Goal: Task Accomplishment & Management: Complete application form

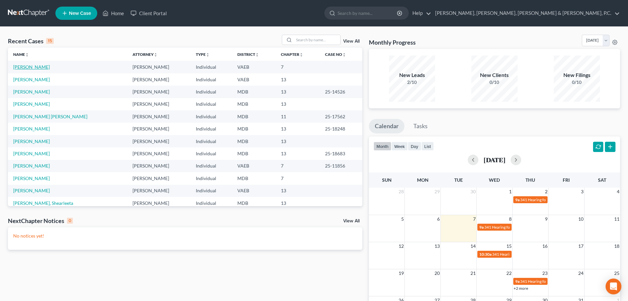
click at [42, 67] on link "[PERSON_NAME]" at bounding box center [31, 67] width 37 height 6
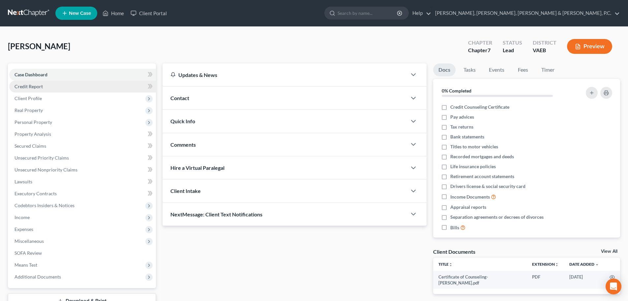
click at [42, 87] on span "Credit Report" at bounding box center [29, 86] width 28 height 6
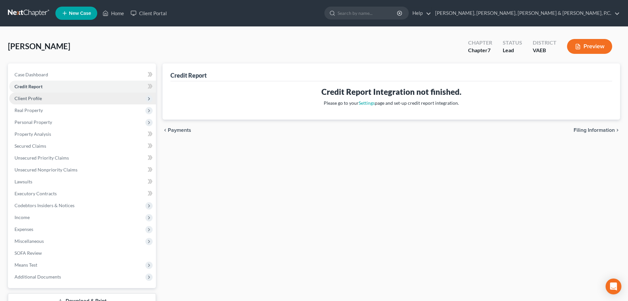
click at [32, 98] on span "Client Profile" at bounding box center [28, 98] width 27 height 6
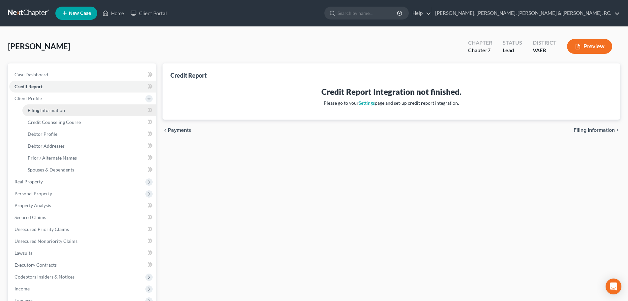
click at [35, 109] on span "Filing Information" at bounding box center [46, 110] width 37 height 6
select select "1"
select select "0"
select select "83"
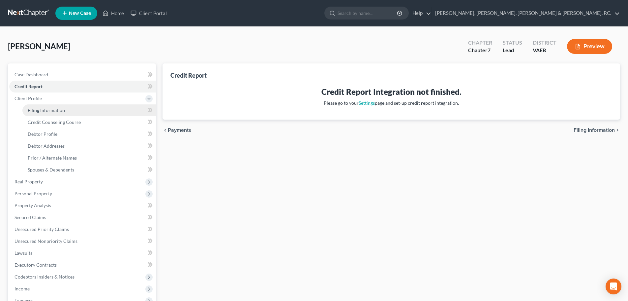
select select "1"
select select "48"
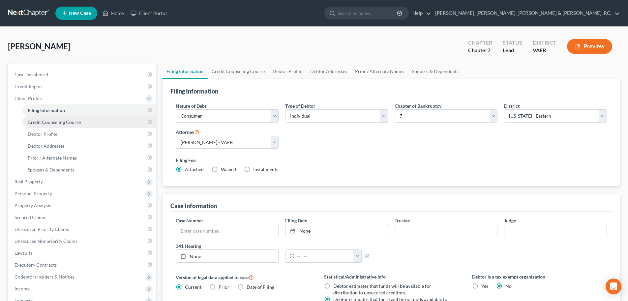
click at [37, 121] on span "Credit Counseling Course" at bounding box center [54, 122] width 53 height 6
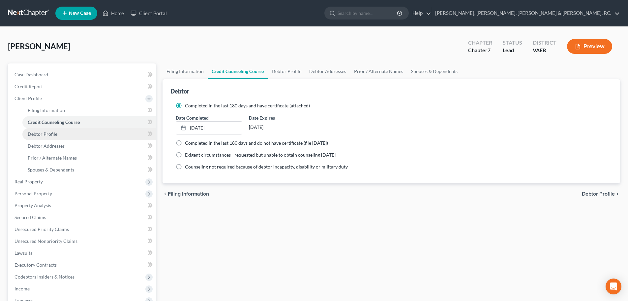
click at [42, 134] on span "Debtor Profile" at bounding box center [43, 134] width 30 height 6
select select "3"
select select "2"
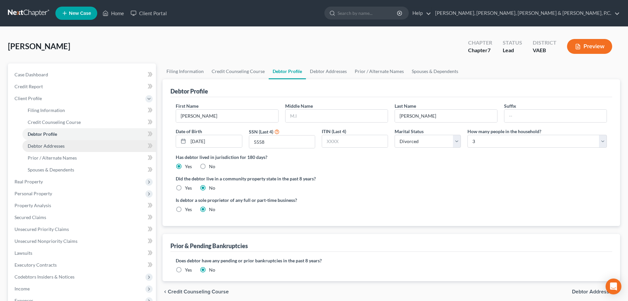
click at [46, 145] on span "Debtor Addresses" at bounding box center [46, 146] width 37 height 6
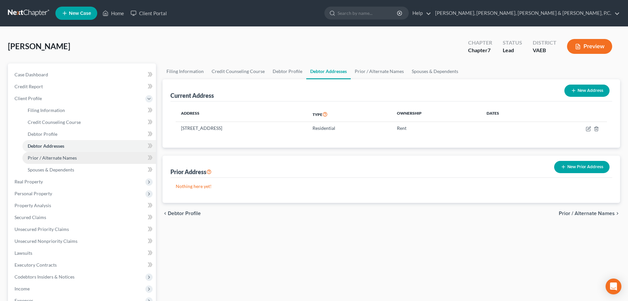
click at [50, 156] on span "Prior / Alternate Names" at bounding box center [52, 158] width 49 height 6
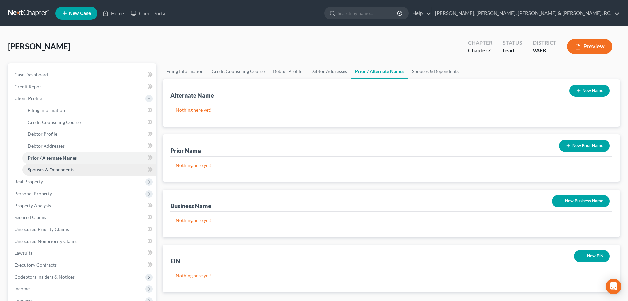
click at [52, 167] on span "Spouses & Dependents" at bounding box center [51, 170] width 47 height 6
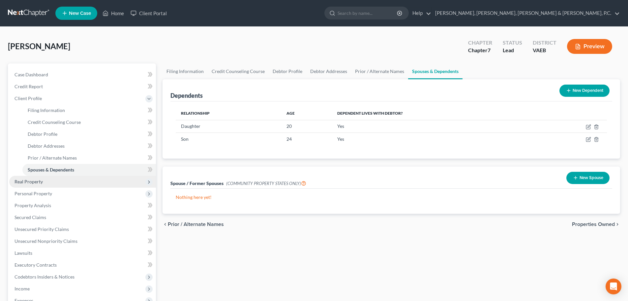
click at [37, 180] on span "Real Property" at bounding box center [29, 181] width 28 height 6
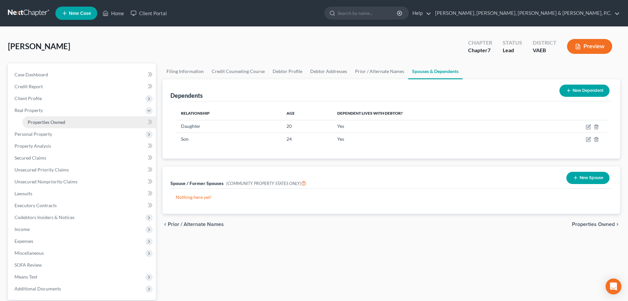
click at [50, 123] on span "Properties Owned" at bounding box center [47, 122] width 38 height 6
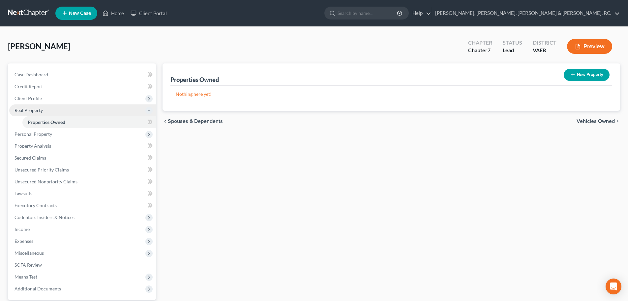
click at [36, 109] on span "Real Property" at bounding box center [29, 110] width 28 height 6
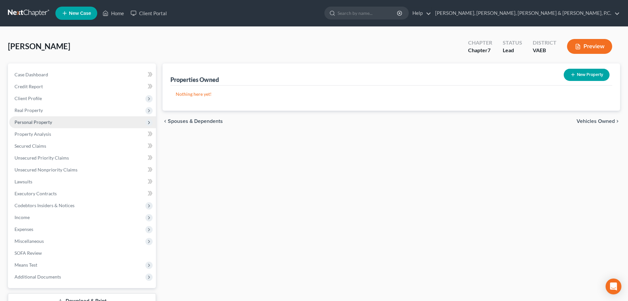
click at [35, 120] on span "Personal Property" at bounding box center [34, 122] width 38 height 6
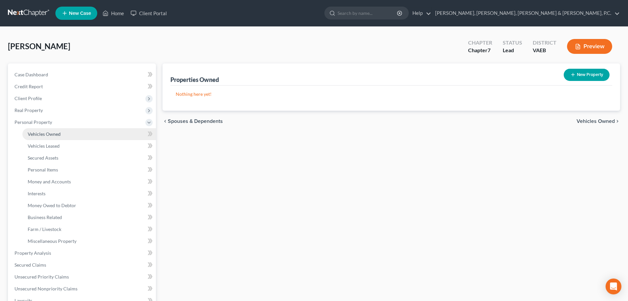
click at [41, 132] on span "Vehicles Owned" at bounding box center [44, 134] width 33 height 6
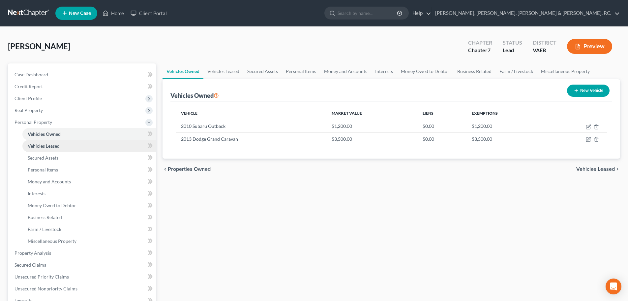
click at [46, 143] on span "Vehicles Leased" at bounding box center [44, 146] width 32 height 6
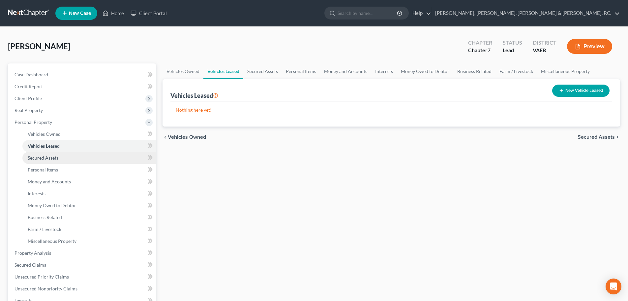
click at [47, 155] on span "Secured Assets" at bounding box center [43, 158] width 31 height 6
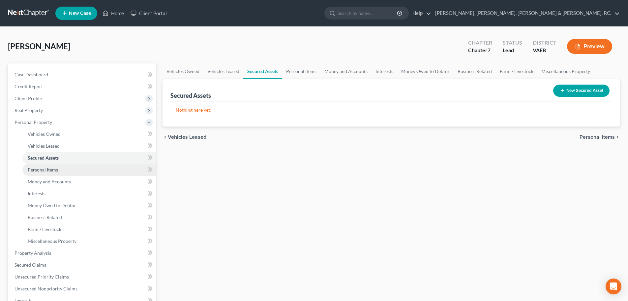
click at [46, 168] on span "Personal Items" at bounding box center [43, 170] width 30 height 6
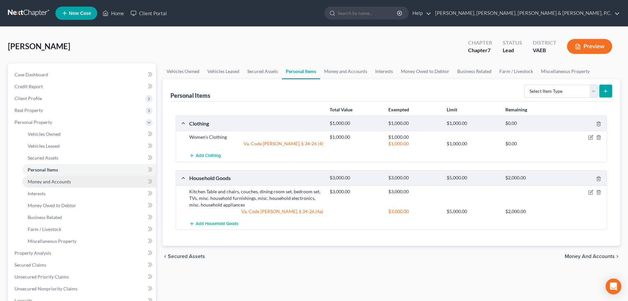
click at [47, 180] on span "Money and Accounts" at bounding box center [49, 181] width 43 height 6
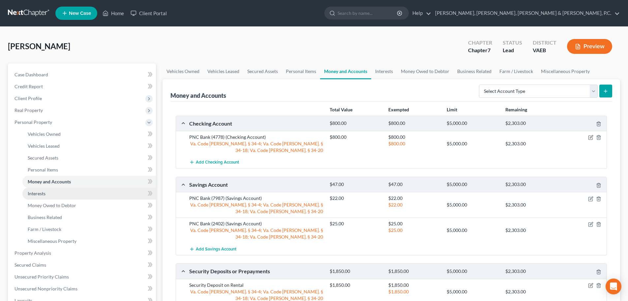
click at [41, 191] on span "Interests" at bounding box center [37, 193] width 18 height 6
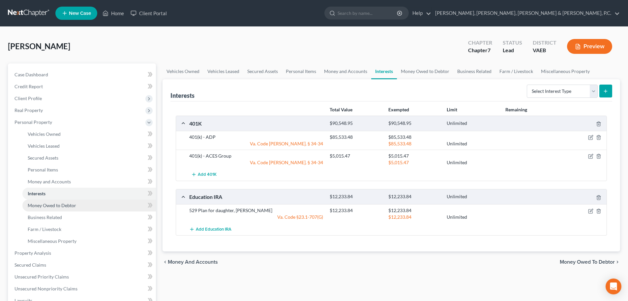
click at [41, 206] on span "Money Owed to Debtor" at bounding box center [52, 205] width 48 height 6
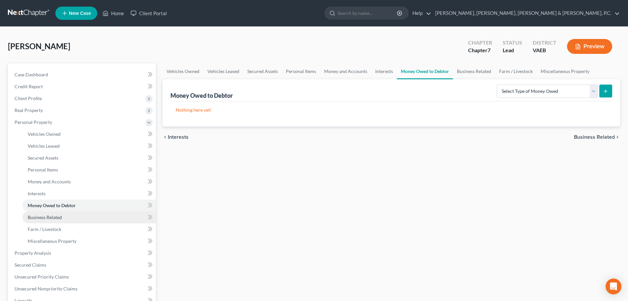
click at [42, 215] on span "Business Related" at bounding box center [45, 217] width 34 height 6
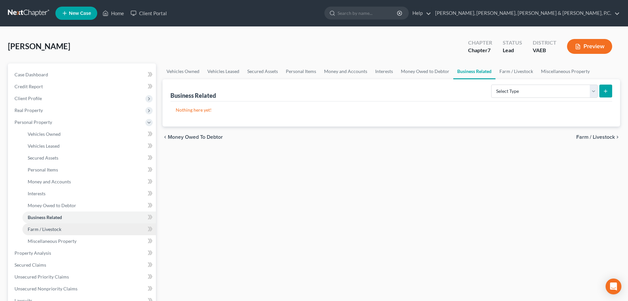
click at [43, 226] on span "Farm / Livestock" at bounding box center [45, 229] width 34 height 6
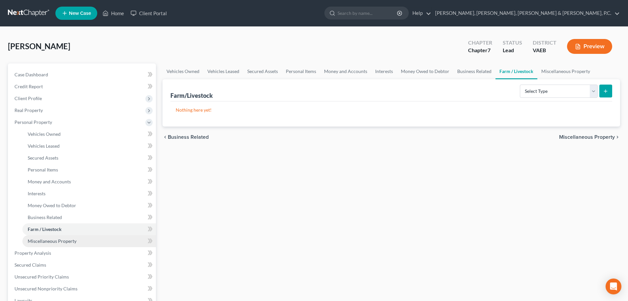
click at [39, 238] on span "Miscellaneous Property" at bounding box center [52, 241] width 49 height 6
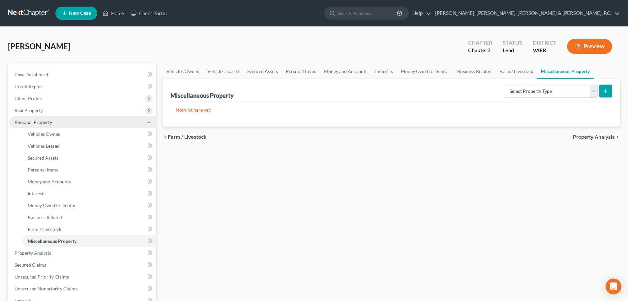
click at [39, 123] on span "Personal Property" at bounding box center [34, 122] width 38 height 6
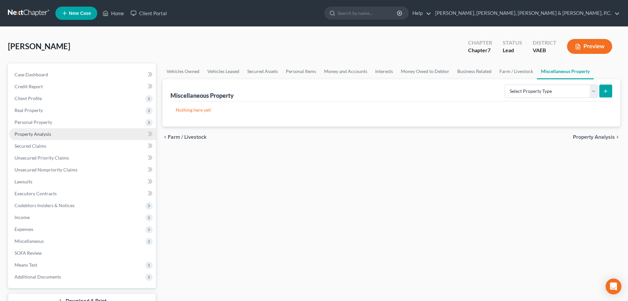
click at [37, 132] on span "Property Analysis" at bounding box center [33, 134] width 37 height 6
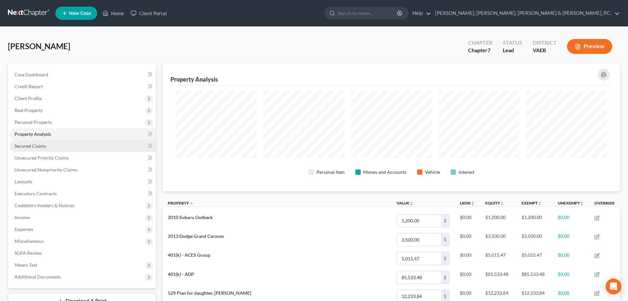
click at [41, 145] on span "Secured Claims" at bounding box center [31, 146] width 32 height 6
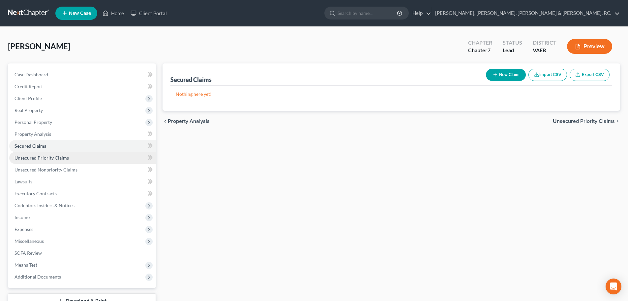
click at [40, 159] on span "Unsecured Priority Claims" at bounding box center [42, 158] width 54 height 6
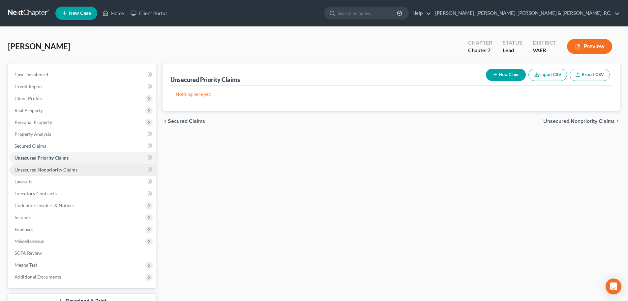
click at [37, 169] on span "Unsecured Nonpriority Claims" at bounding box center [46, 170] width 63 height 6
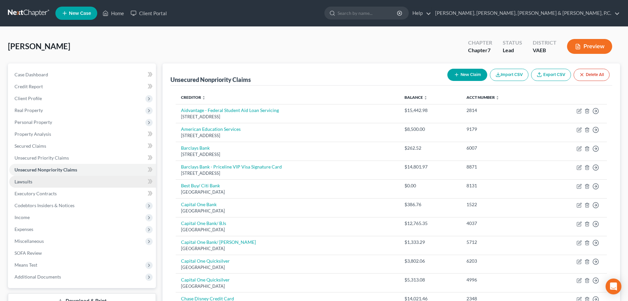
click at [32, 179] on link "Lawsuits" at bounding box center [82, 182] width 147 height 12
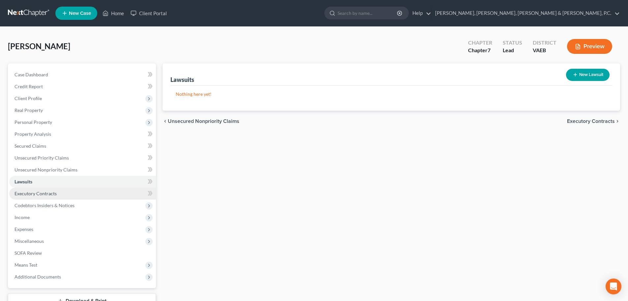
click at [38, 191] on span "Executory Contracts" at bounding box center [36, 193] width 42 height 6
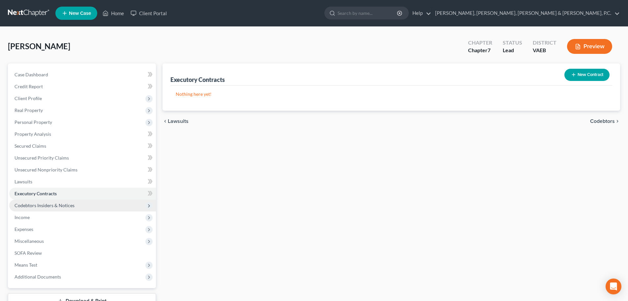
click at [43, 201] on span "Codebtors Insiders & Notices" at bounding box center [82, 205] width 147 height 12
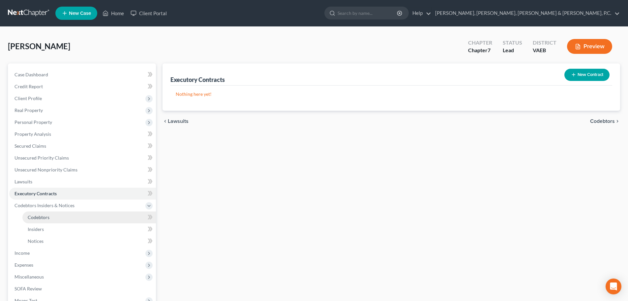
click at [37, 215] on span "Codebtors" at bounding box center [39, 217] width 22 height 6
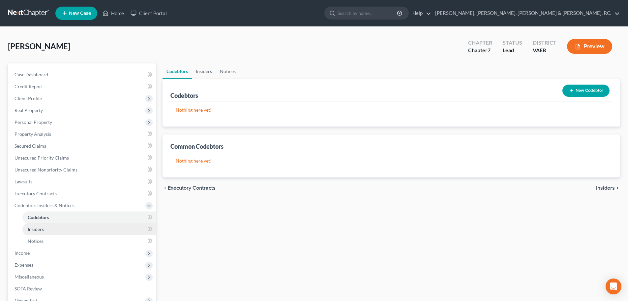
click at [40, 227] on span "Insiders" at bounding box center [36, 229] width 16 height 6
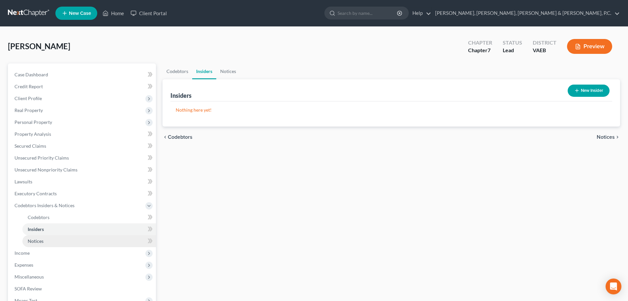
click at [40, 238] on span "Notices" at bounding box center [36, 241] width 16 height 6
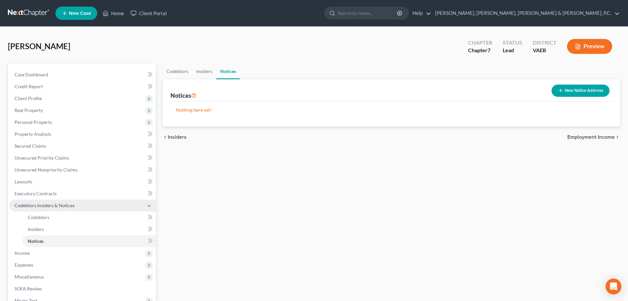
click at [46, 206] on span "Codebtors Insiders & Notices" at bounding box center [45, 205] width 60 height 6
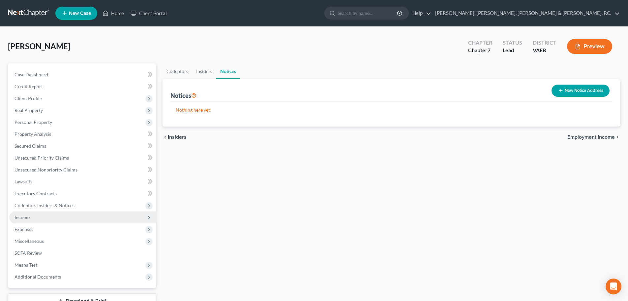
click at [33, 220] on span "Income" at bounding box center [82, 217] width 147 height 12
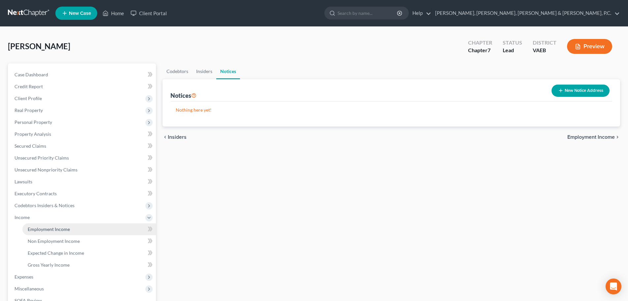
click at [34, 227] on span "Employment Income" at bounding box center [49, 229] width 42 height 6
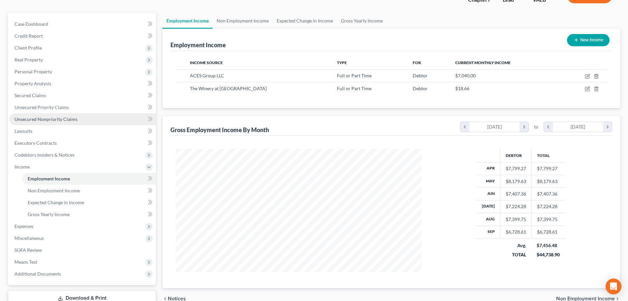
scroll to position [66, 0]
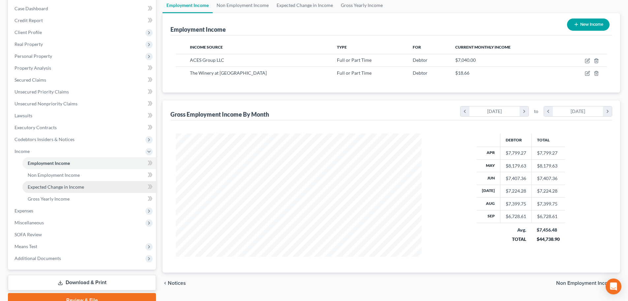
click at [63, 186] on span "Expected Change in Income" at bounding box center [56, 187] width 56 height 6
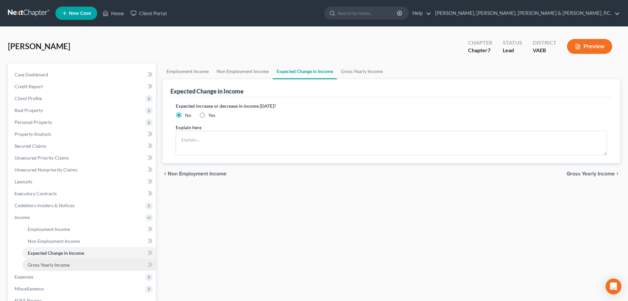
click at [48, 261] on link "Gross Yearly Income" at bounding box center [89, 265] width 134 height 12
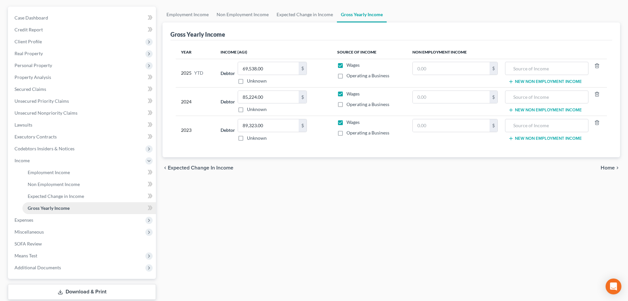
scroll to position [66, 0]
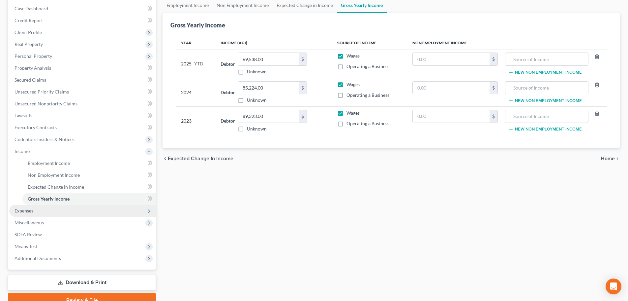
click at [28, 208] on span "Expenses" at bounding box center [24, 211] width 19 height 6
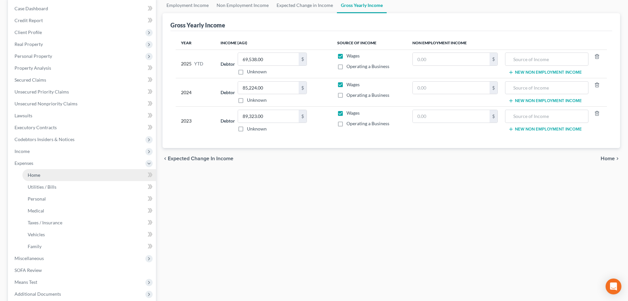
click at [39, 174] on span "Home" at bounding box center [34, 175] width 13 height 6
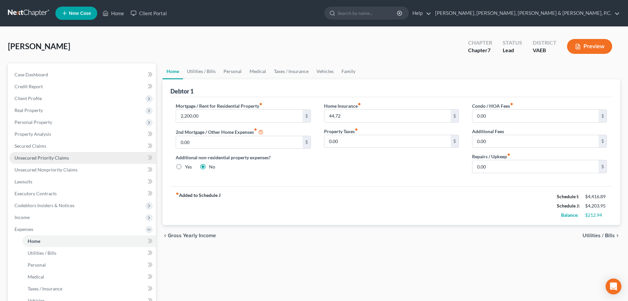
scroll to position [33, 0]
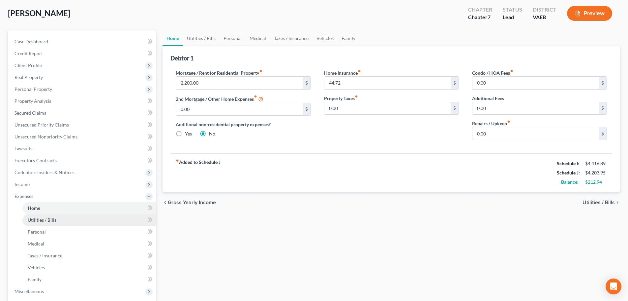
click at [49, 218] on span "Utilities / Bills" at bounding box center [42, 220] width 29 height 6
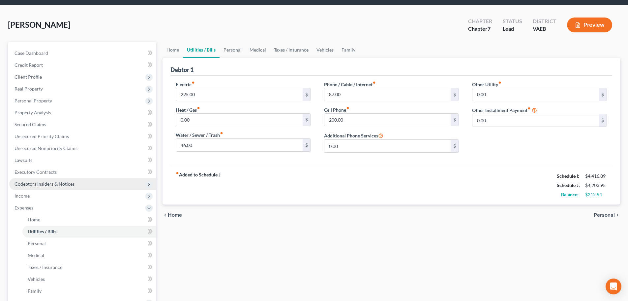
scroll to position [33, 0]
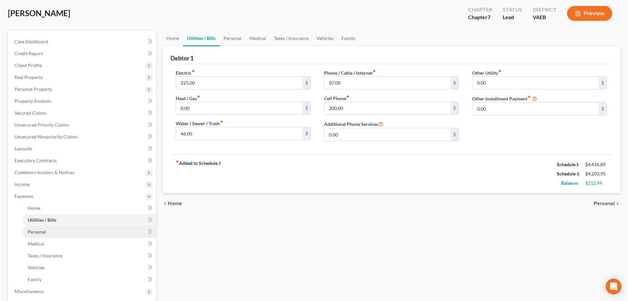
click at [43, 232] on span "Personal" at bounding box center [37, 232] width 18 height 6
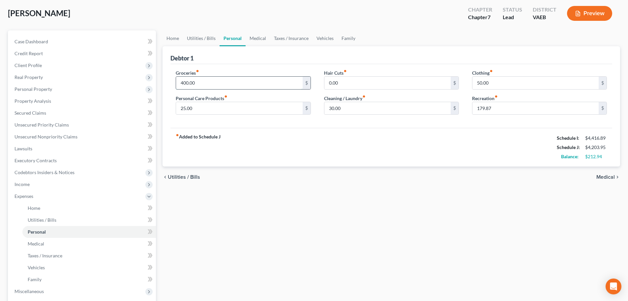
click at [204, 83] on input "400.00" at bounding box center [239, 83] width 126 height 13
type input "500"
click at [282, 106] on input "25.00" at bounding box center [239, 108] width 126 height 13
click at [276, 80] on input "500" at bounding box center [239, 83] width 126 height 13
click at [277, 111] on input "25.00" at bounding box center [239, 108] width 126 height 13
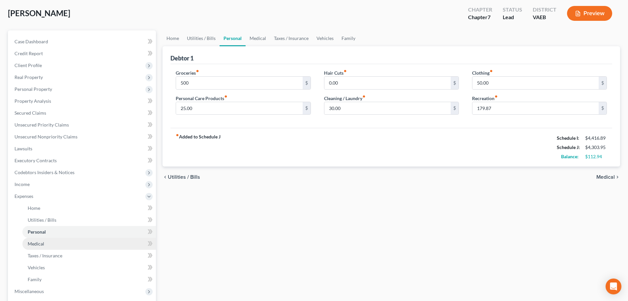
click at [50, 244] on link "Medical" at bounding box center [89, 244] width 134 height 12
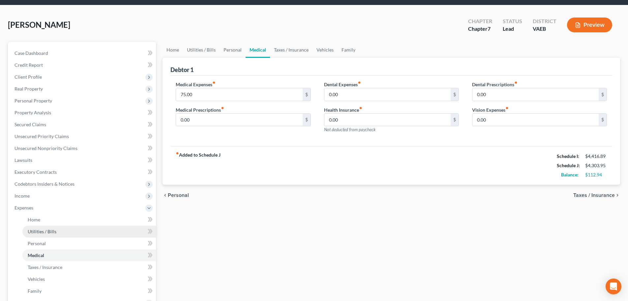
scroll to position [33, 0]
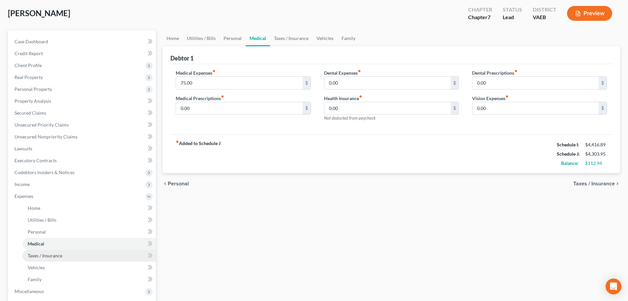
click at [54, 253] on span "Taxes / Insurance" at bounding box center [45, 255] width 35 height 6
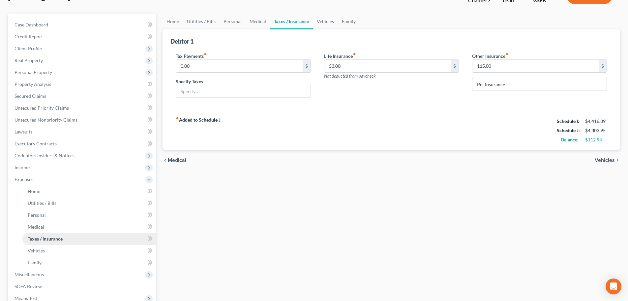
scroll to position [66, 0]
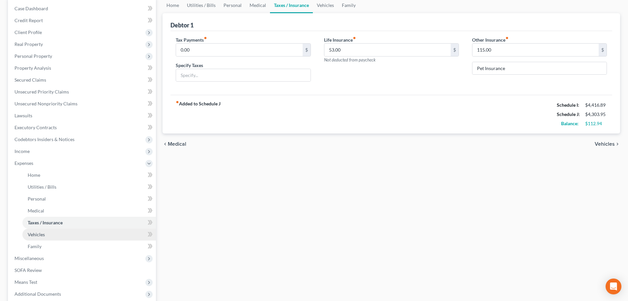
click at [42, 231] on span "Vehicles" at bounding box center [36, 234] width 17 height 6
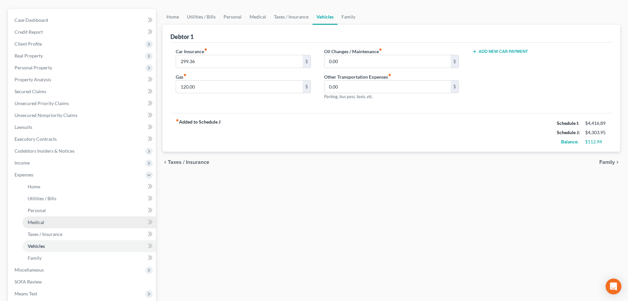
scroll to position [66, 0]
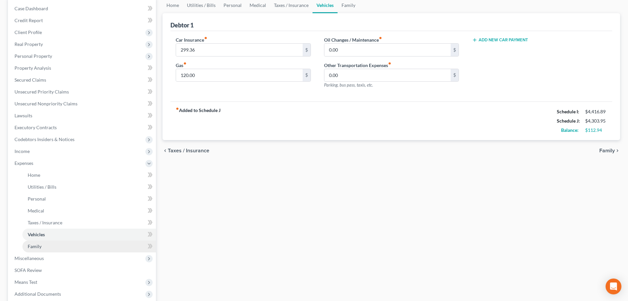
click at [37, 247] on span "Family" at bounding box center [35, 246] width 14 height 6
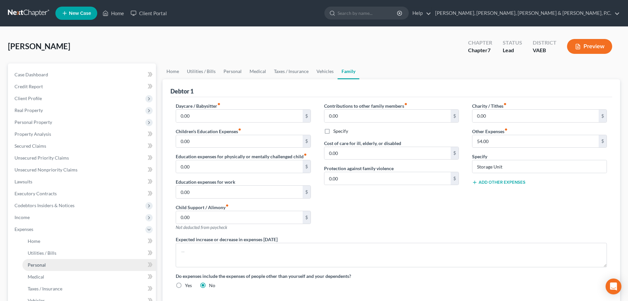
click at [41, 262] on span "Personal" at bounding box center [37, 265] width 18 height 6
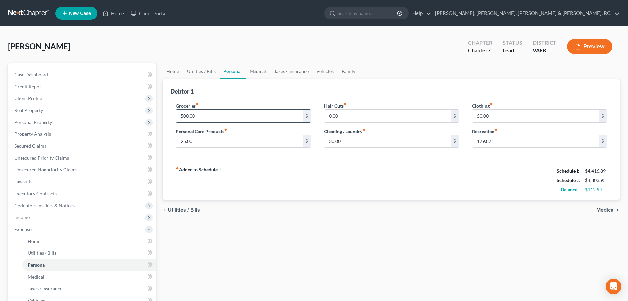
click at [208, 114] on input "500.00" at bounding box center [239, 116] width 126 height 13
click at [211, 100] on div "Groceries fiber_manual_record 600 $ Personal Care Products fiber_manual_record …" at bounding box center [392, 129] width 442 height 64
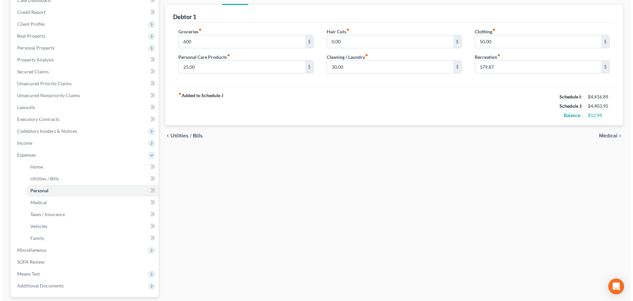
scroll to position [99, 0]
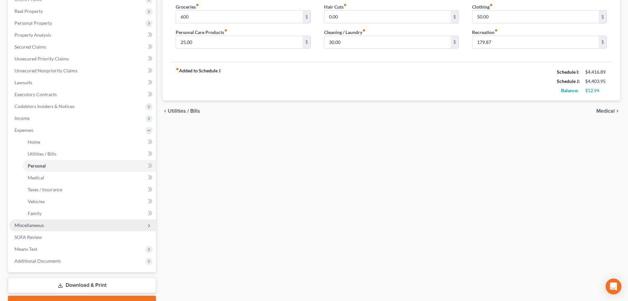
click at [37, 228] on span "Miscellaneous" at bounding box center [82, 225] width 147 height 12
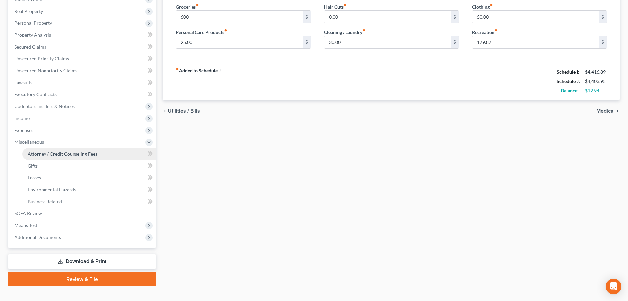
click at [56, 155] on span "Attorney / Credit Counseling Fees" at bounding box center [63, 154] width 70 height 6
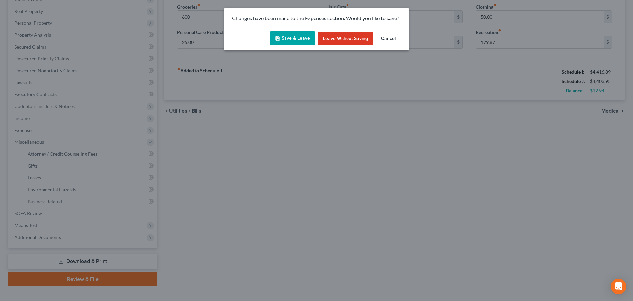
click at [300, 38] on button "Save & Leave" at bounding box center [293, 38] width 46 height 14
type input "600.00"
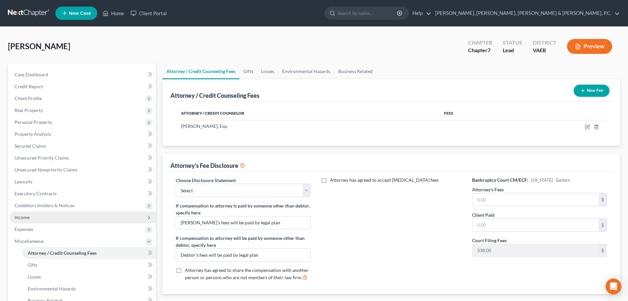
click at [24, 216] on span "Income" at bounding box center [22, 217] width 15 height 6
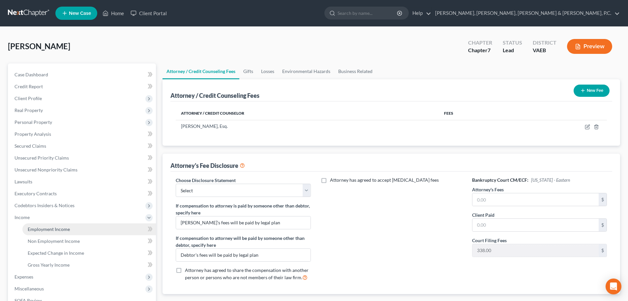
click at [31, 225] on link "Employment Income" at bounding box center [89, 229] width 134 height 12
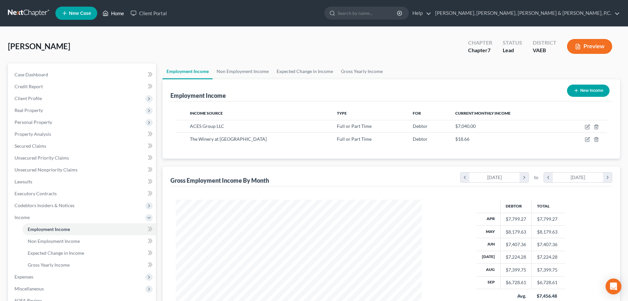
click at [119, 14] on link "Home" at bounding box center [113, 13] width 28 height 12
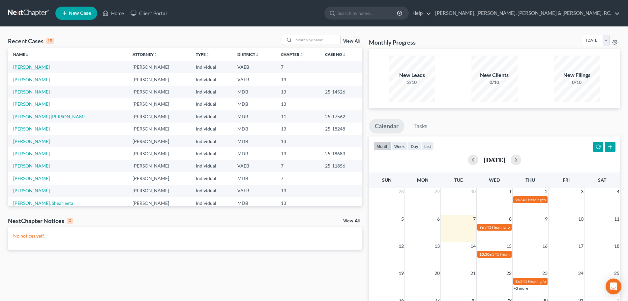
click at [28, 71] on td "[PERSON_NAME]" at bounding box center [67, 67] width 119 height 12
click at [35, 67] on link "[PERSON_NAME]" at bounding box center [31, 67] width 37 height 6
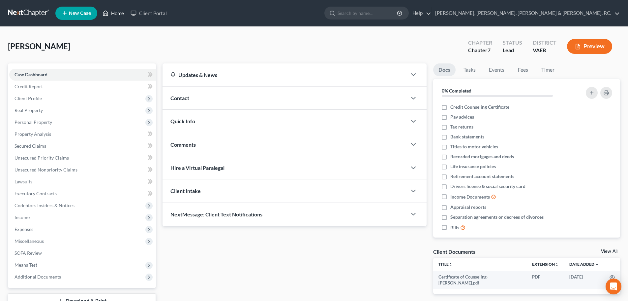
click at [119, 14] on link "Home" at bounding box center [113, 13] width 28 height 12
